Goal: Information Seeking & Learning: Check status

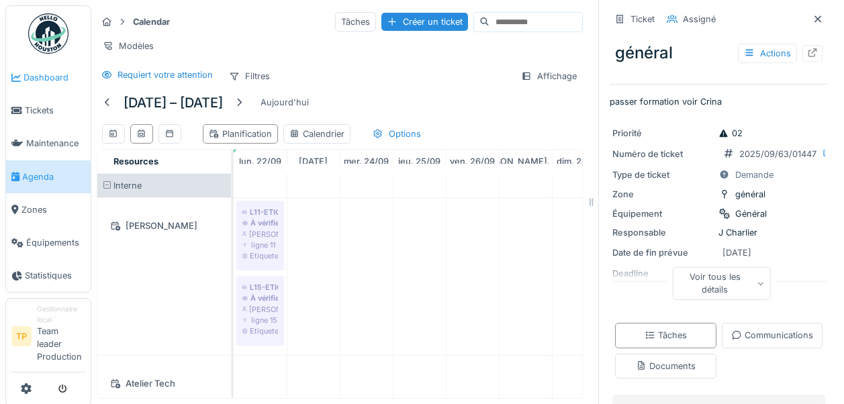
scroll to position [224, 0]
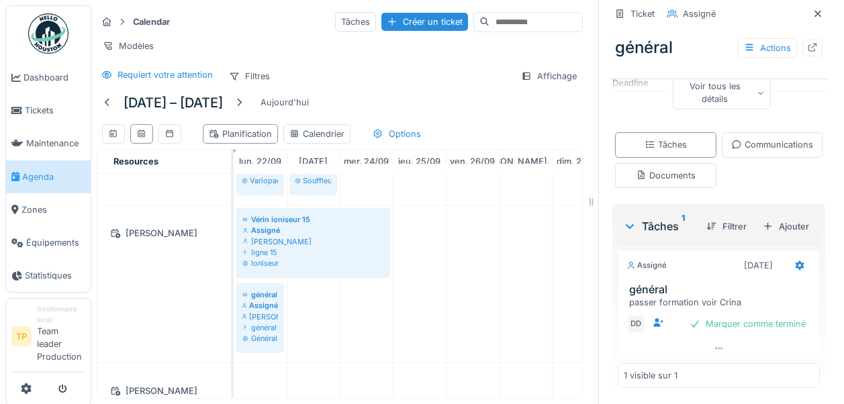
click at [43, 182] on span "Agenda" at bounding box center [53, 176] width 63 height 13
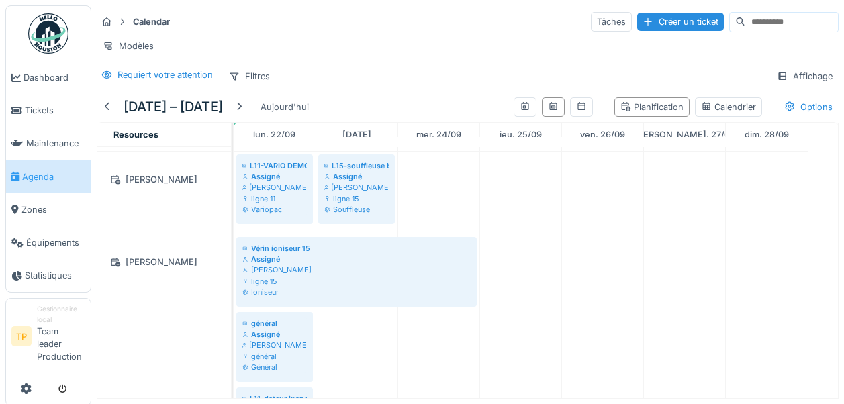
scroll to position [269, 0]
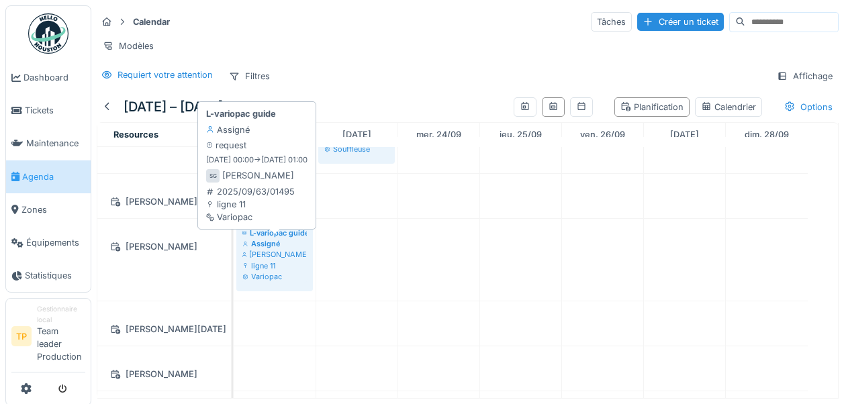
click at [271, 249] on div "Assigné" at bounding box center [274, 243] width 64 height 11
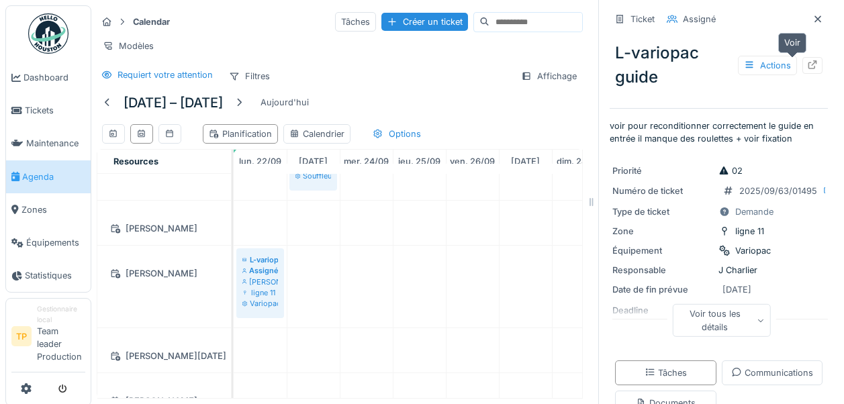
click at [808, 62] on icon at bounding box center [812, 64] width 9 height 9
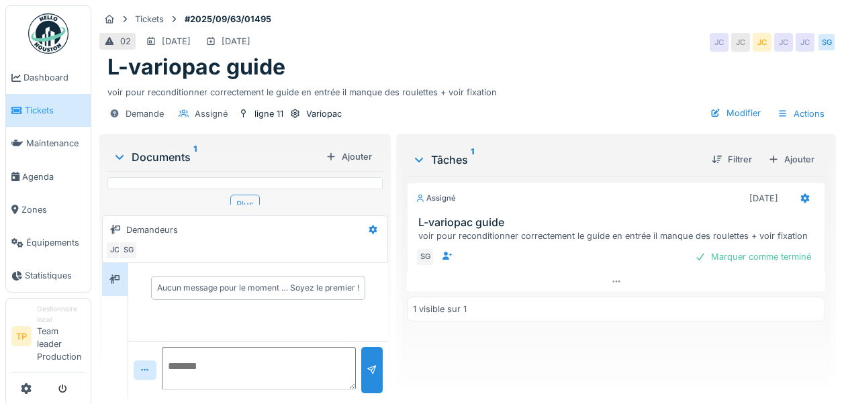
click at [239, 199] on div "Plus" at bounding box center [245, 204] width 30 height 19
click at [230, 205] on div "Documents 1 Ajouter IMG_2427.jpeg Plus" at bounding box center [245, 173] width 286 height 73
click at [232, 201] on div "Plus" at bounding box center [245, 194] width 30 height 19
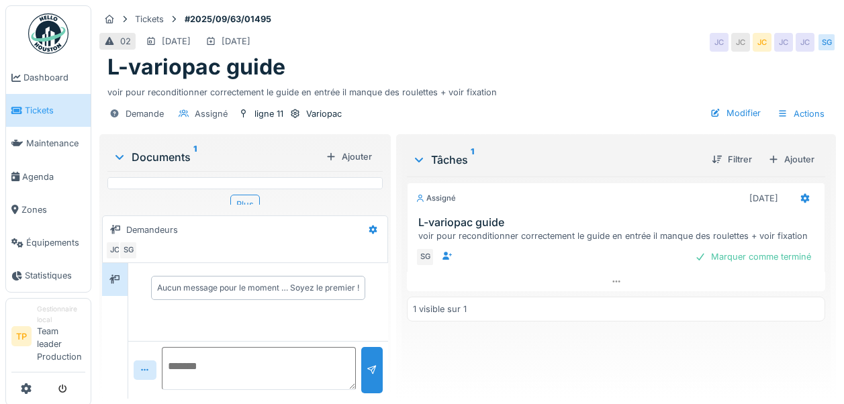
click at [162, 161] on div "Documents 1" at bounding box center [216, 157] width 207 height 16
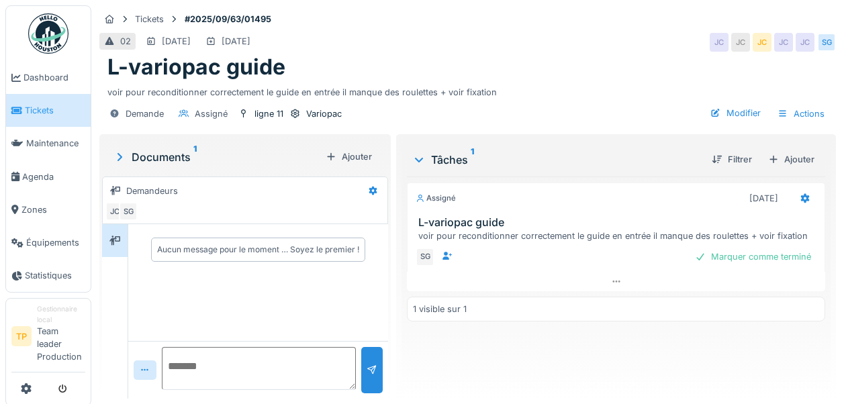
click at [121, 158] on icon at bounding box center [119, 157] width 13 height 11
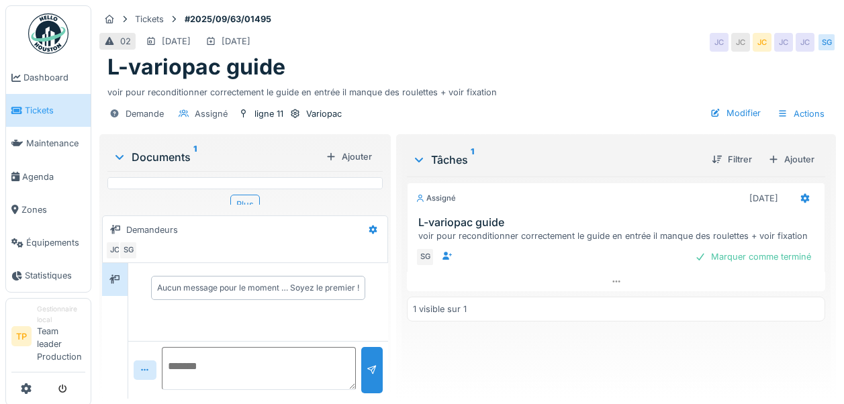
click at [197, 179] on div "IMG_2427.jpeg" at bounding box center [244, 183] width 275 height 12
drag, startPoint x: 197, startPoint y: 179, endPoint x: 187, endPoint y: 179, distance: 10.1
click at [192, 179] on div "IMG_2427.jpeg" at bounding box center [244, 183] width 275 height 12
click at [170, 179] on div "IMG_2427.jpeg" at bounding box center [244, 183] width 275 height 12
click at [115, 179] on div "IMG_2427.jpeg" at bounding box center [244, 183] width 275 height 12
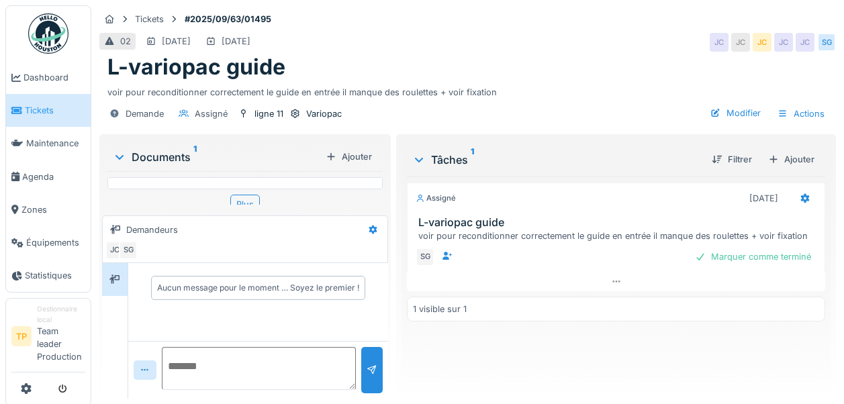
click at [119, 181] on div "IMG_2427.jpeg" at bounding box center [244, 183] width 275 height 12
click at [379, 177] on div "Documents 1 Ajouter IMG_2427.jpeg Plus" at bounding box center [245, 173] width 286 height 73
click at [168, 184] on img at bounding box center [178, 141] width 122 height 163
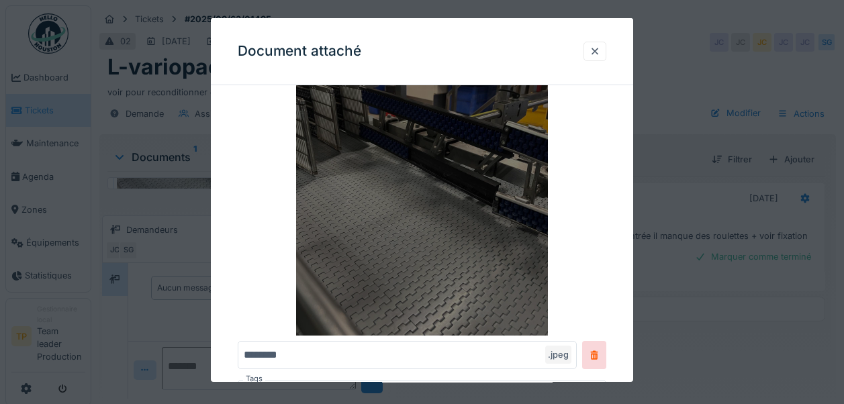
scroll to position [67, 0]
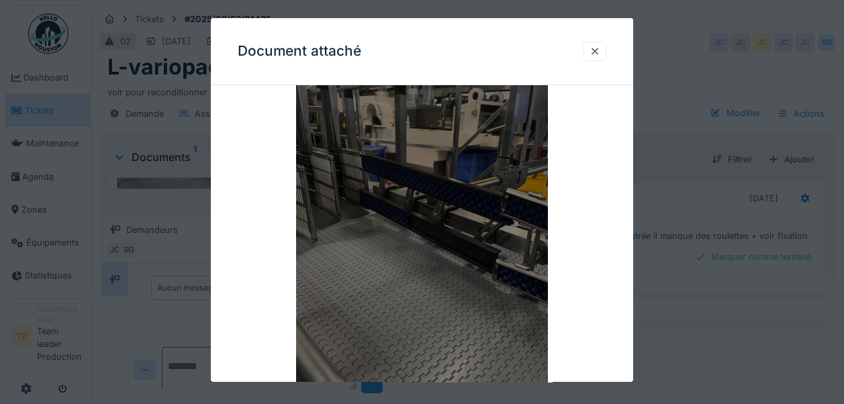
click at [424, 255] on img at bounding box center [422, 235] width 369 height 336
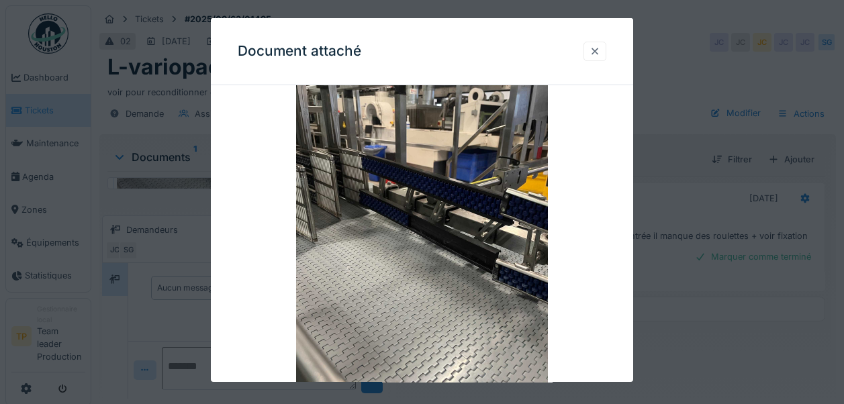
click at [605, 53] on div at bounding box center [594, 51] width 23 height 19
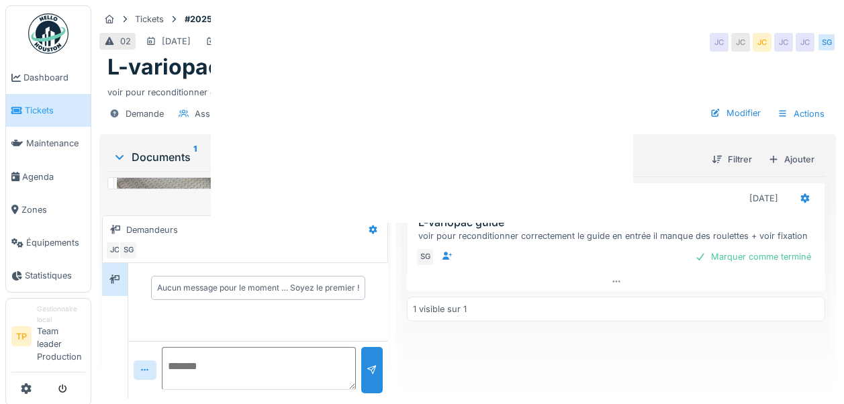
scroll to position [0, 0]
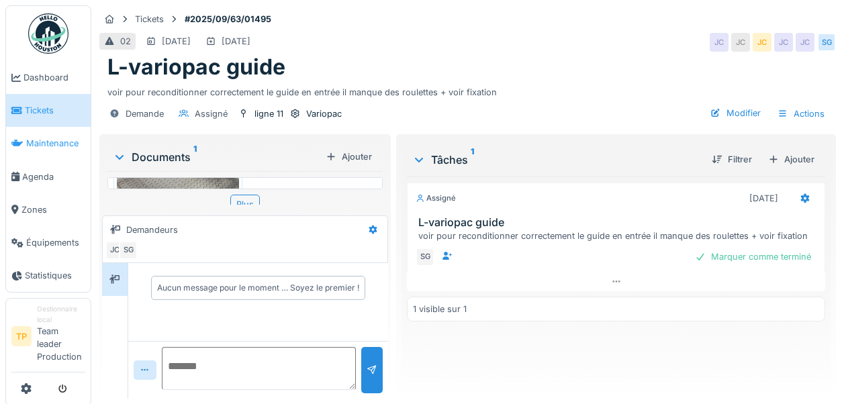
click at [48, 140] on span "Maintenance" at bounding box center [55, 143] width 59 height 13
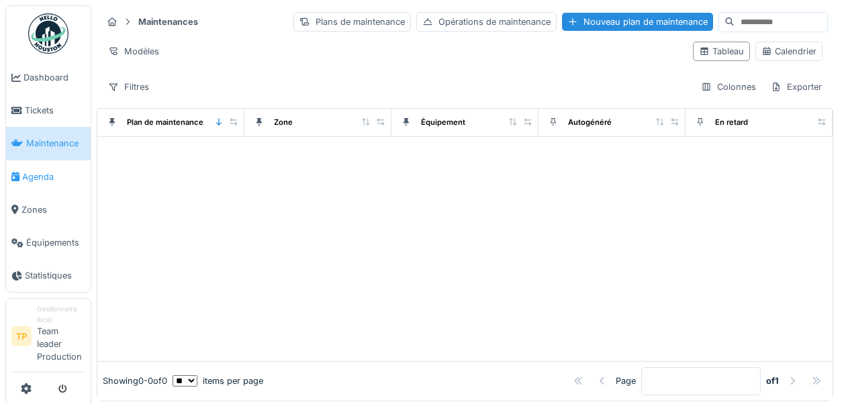
click at [46, 177] on span "Agenda" at bounding box center [53, 176] width 63 height 13
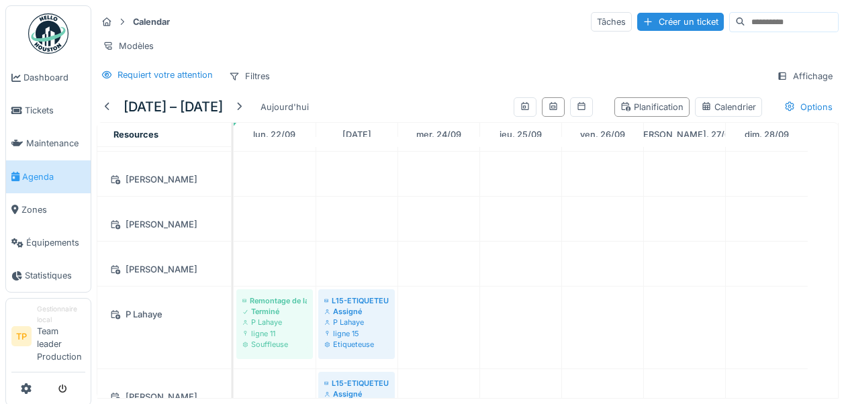
scroll to position [1410, 0]
